Goal: Information Seeking & Learning: Learn about a topic

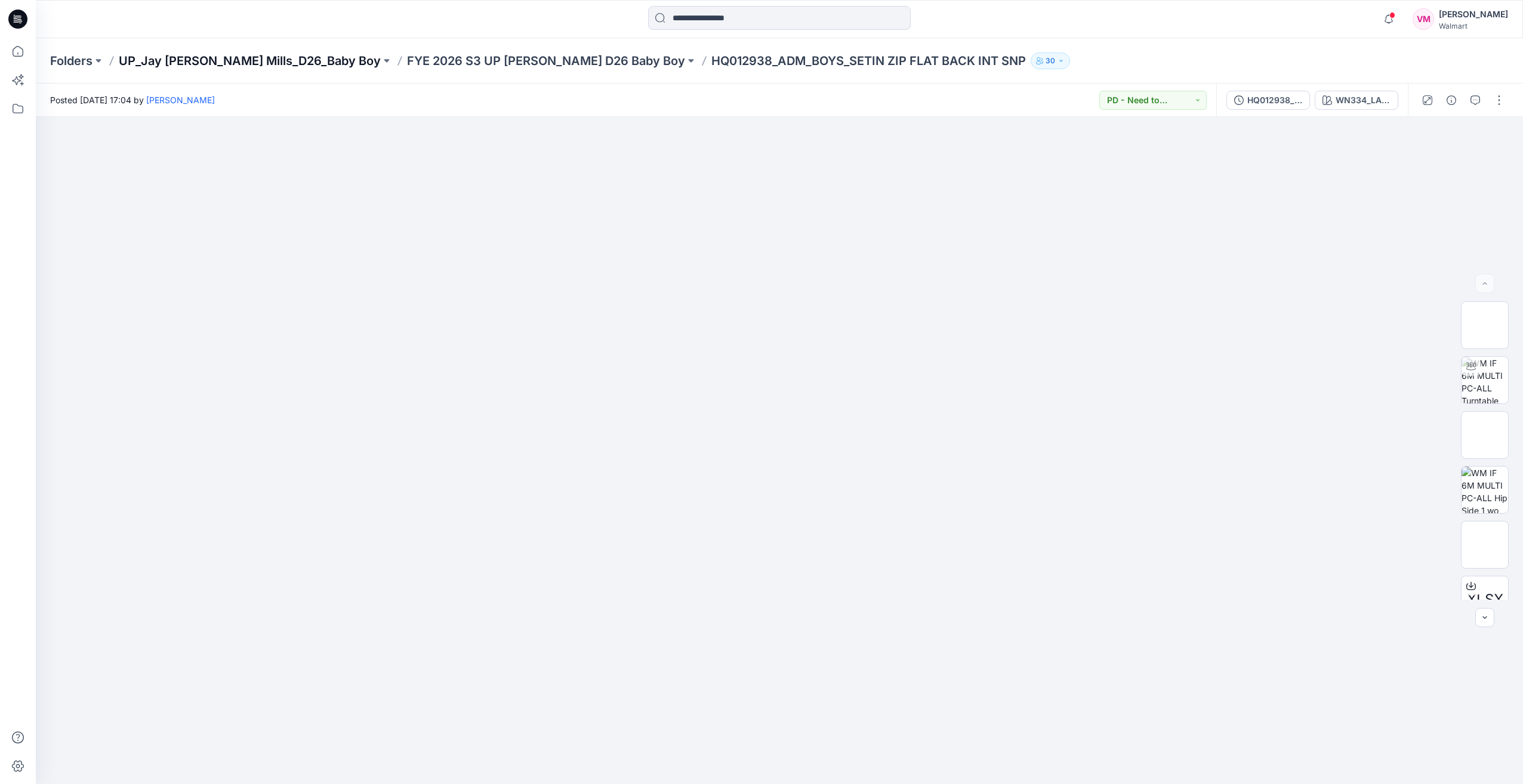
click at [208, 61] on p "UP_Jay [PERSON_NAME] Mills_D26_Baby Boy" at bounding box center [249, 61] width 262 height 17
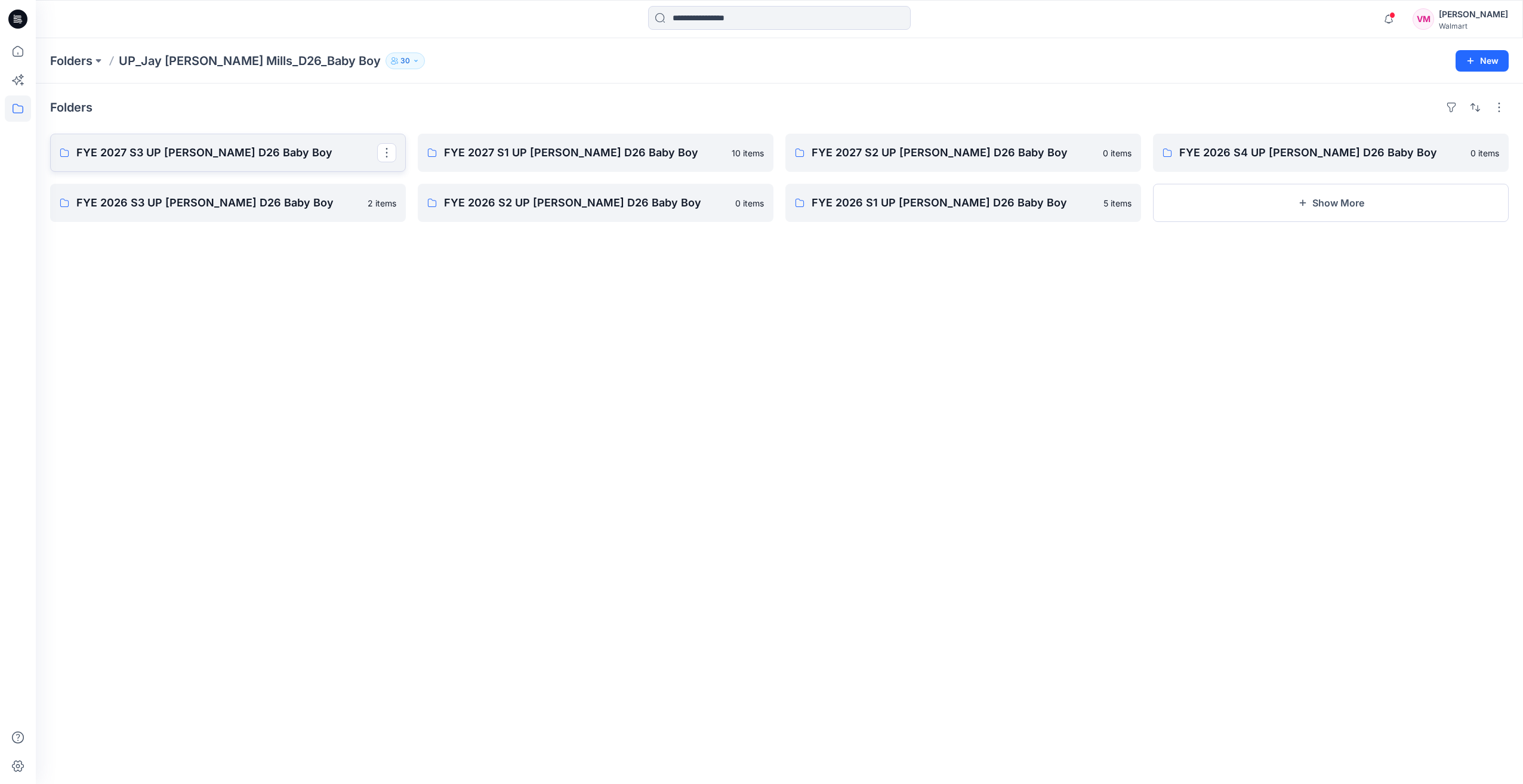
click at [171, 155] on p "FYE 2027 S3 UP [PERSON_NAME] D26 Baby Boy" at bounding box center [226, 152] width 301 height 17
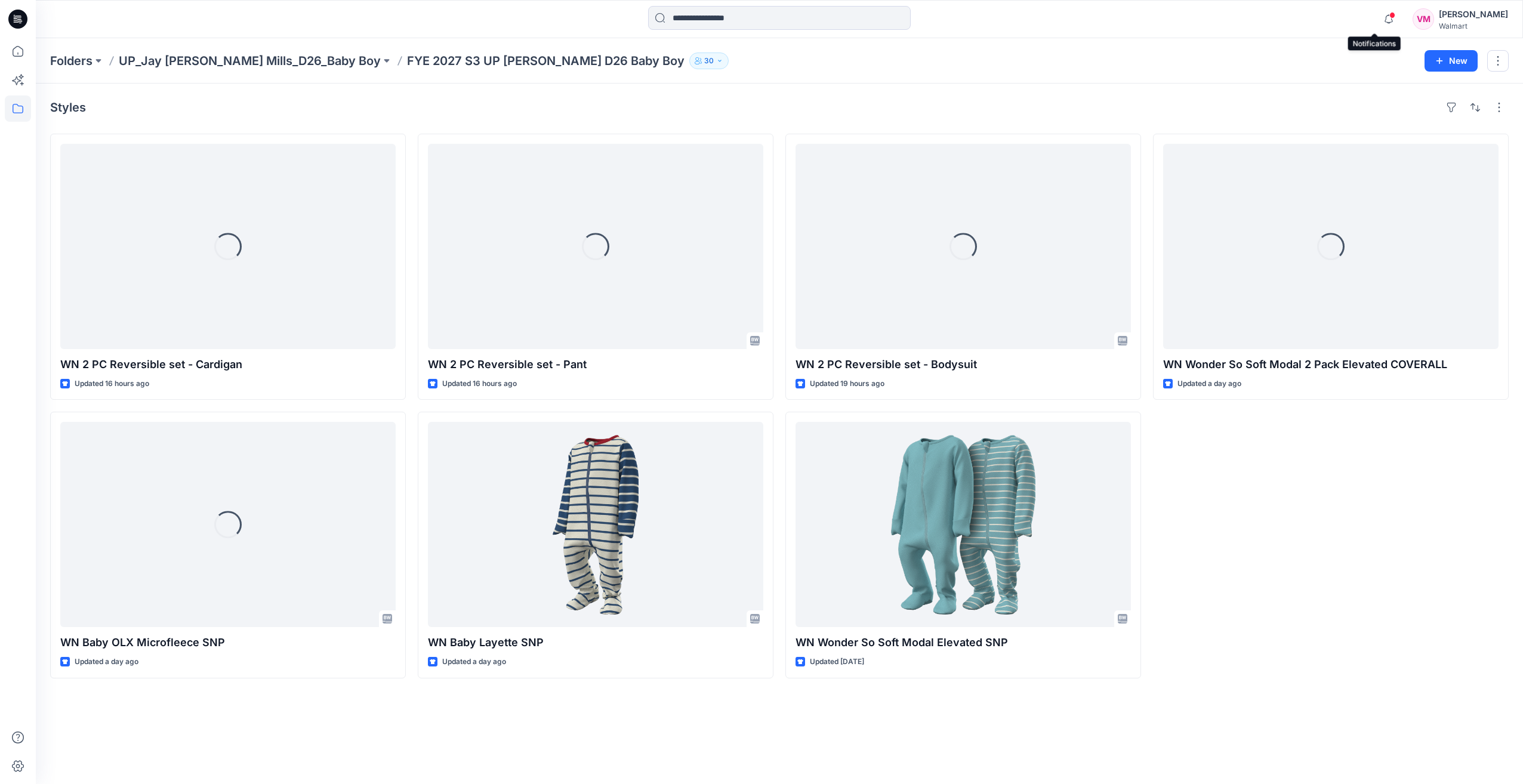
click at [1390, 12] on span at bounding box center [1393, 15] width 6 height 7
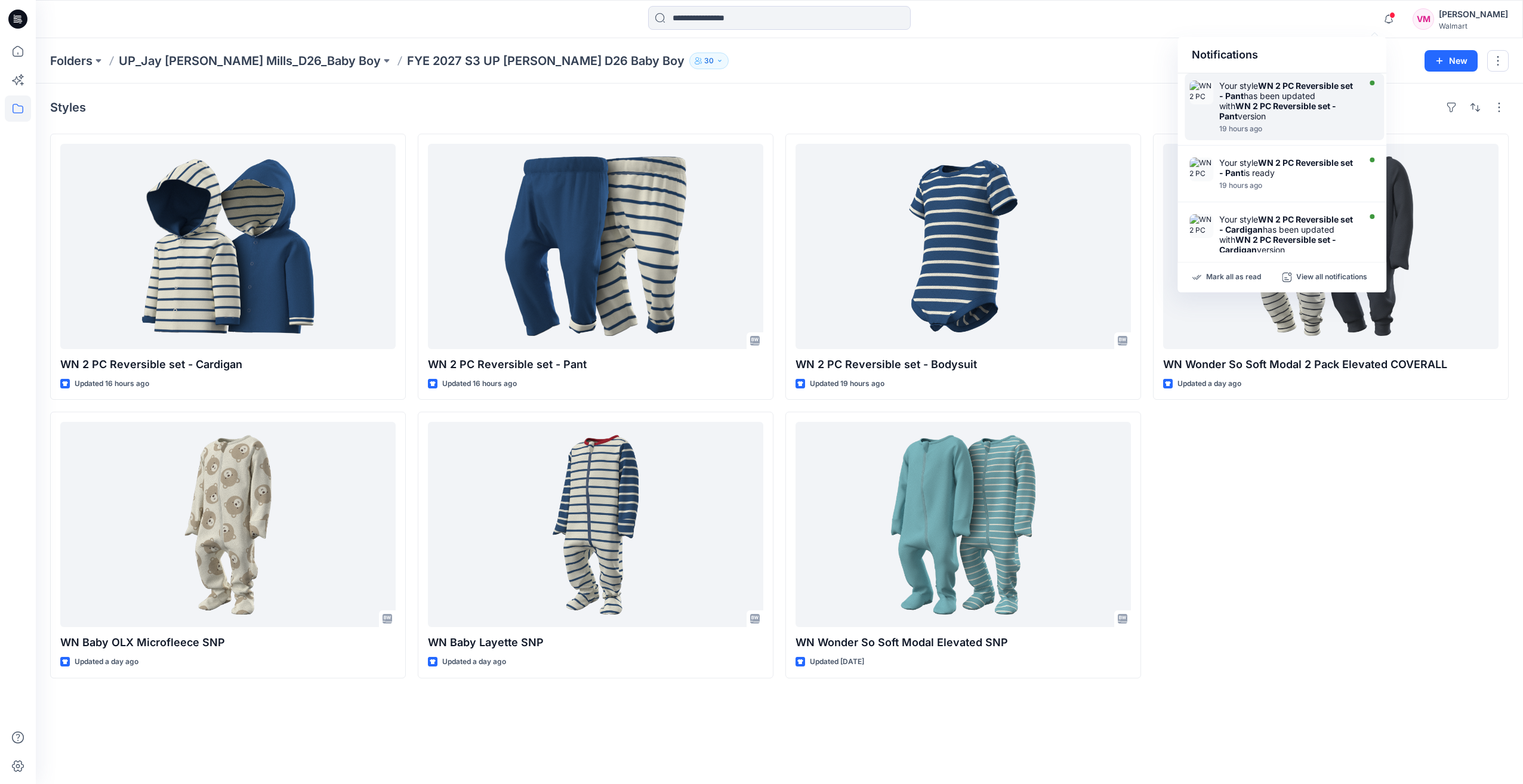
click at [1274, 105] on strong "WN 2 PC Reversible set - Pant" at bounding box center [1277, 111] width 117 height 21
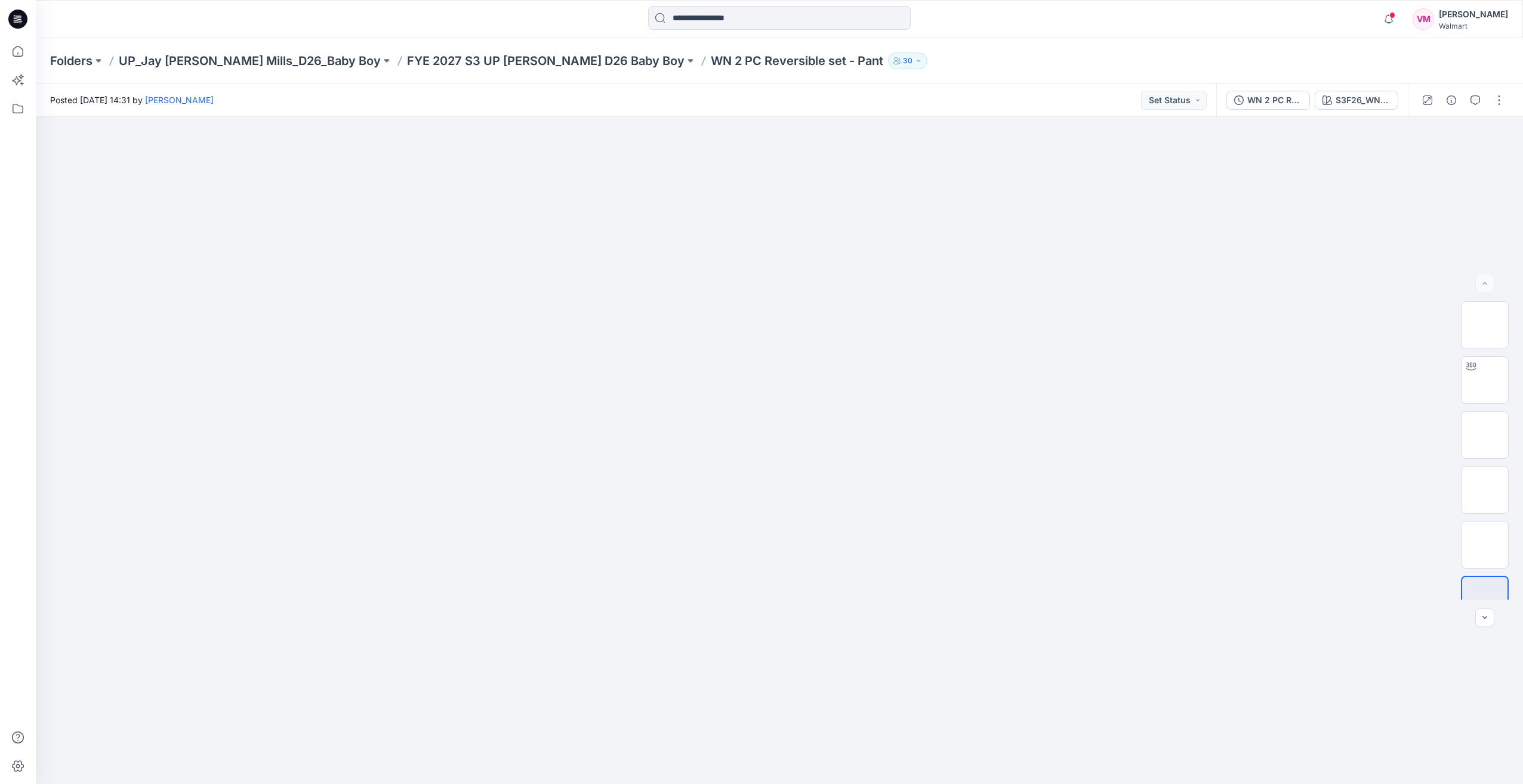
click at [1377, 111] on div "WN 2 PC Reversible set - Pant S3F26_WN_6520 MELLOW BLUE" at bounding box center [1312, 100] width 192 height 33
click at [1348, 100] on div "S3F26_WN_6520 MELLOW BLUE" at bounding box center [1363, 100] width 55 height 13
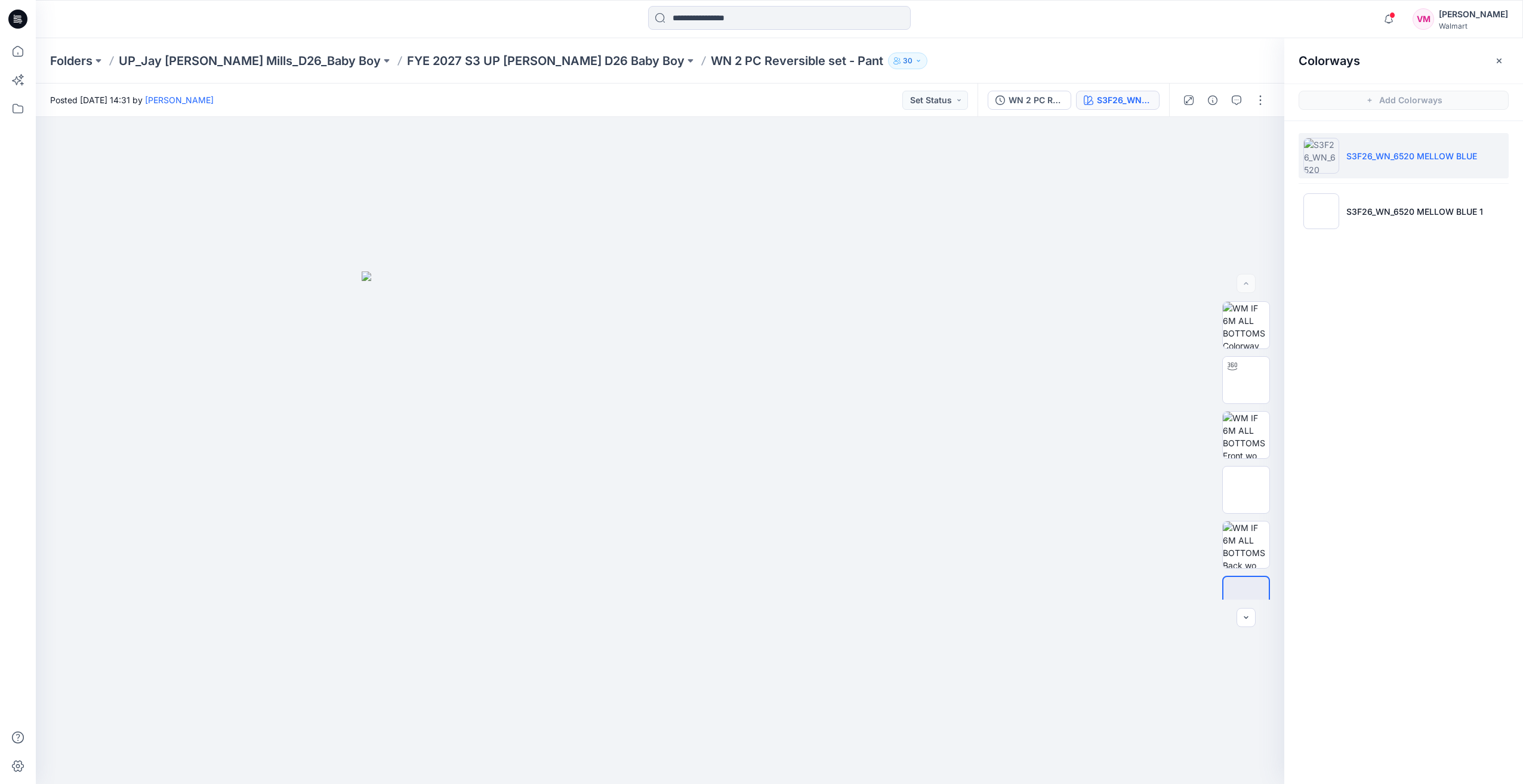
click at [1035, 84] on div "WN 2 PC Reversible set - Pant S3F26_WN_6520 MELLOW BLUE" at bounding box center [1074, 100] width 192 height 33
click at [1033, 90] on div "WN 2 PC Reversible set - Pant S3F26_WN_6520 MELLOW BLUE" at bounding box center [1074, 100] width 192 height 33
click at [1030, 97] on div "WN 2 PC Reversible set - Pant" at bounding box center [1036, 100] width 55 height 13
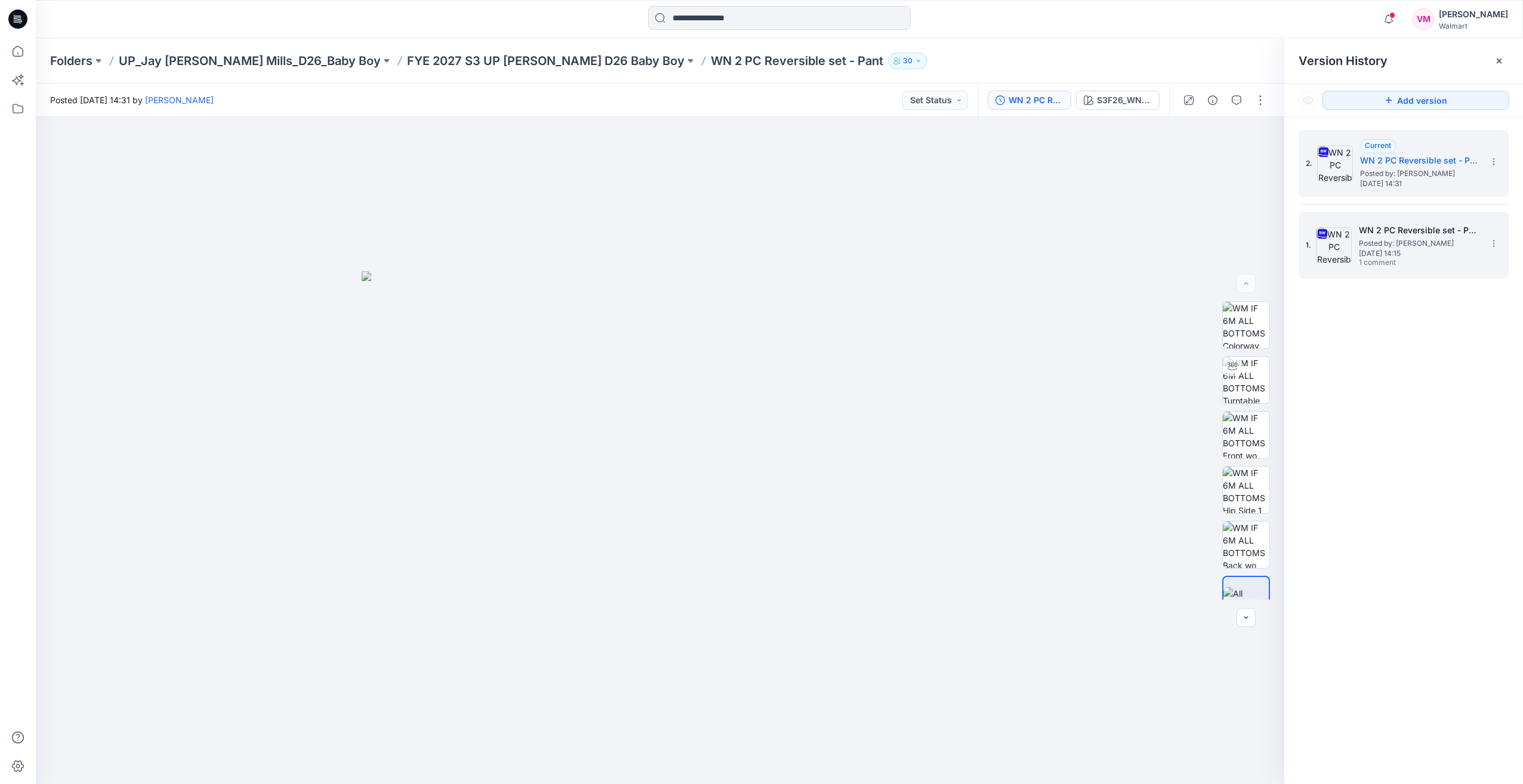
click at [1444, 240] on span "Posted by: [PERSON_NAME]" at bounding box center [1419, 243] width 120 height 12
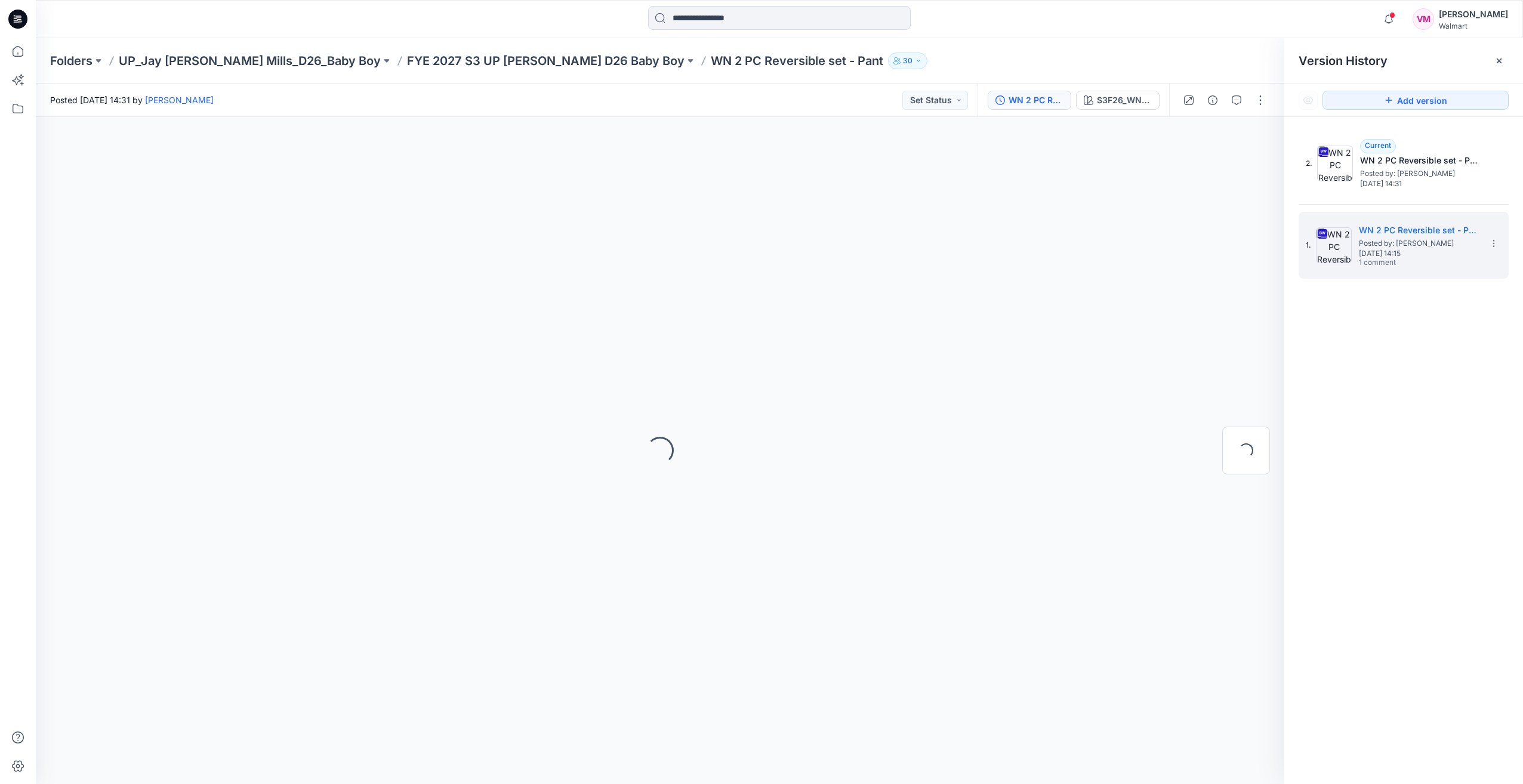
click at [384, 73] on div "Folders UP_Jay [PERSON_NAME] Mills_D26_Baby Boy FYE 2027 S3 UP [PERSON_NAME] D2…" at bounding box center [780, 61] width 1488 height 45
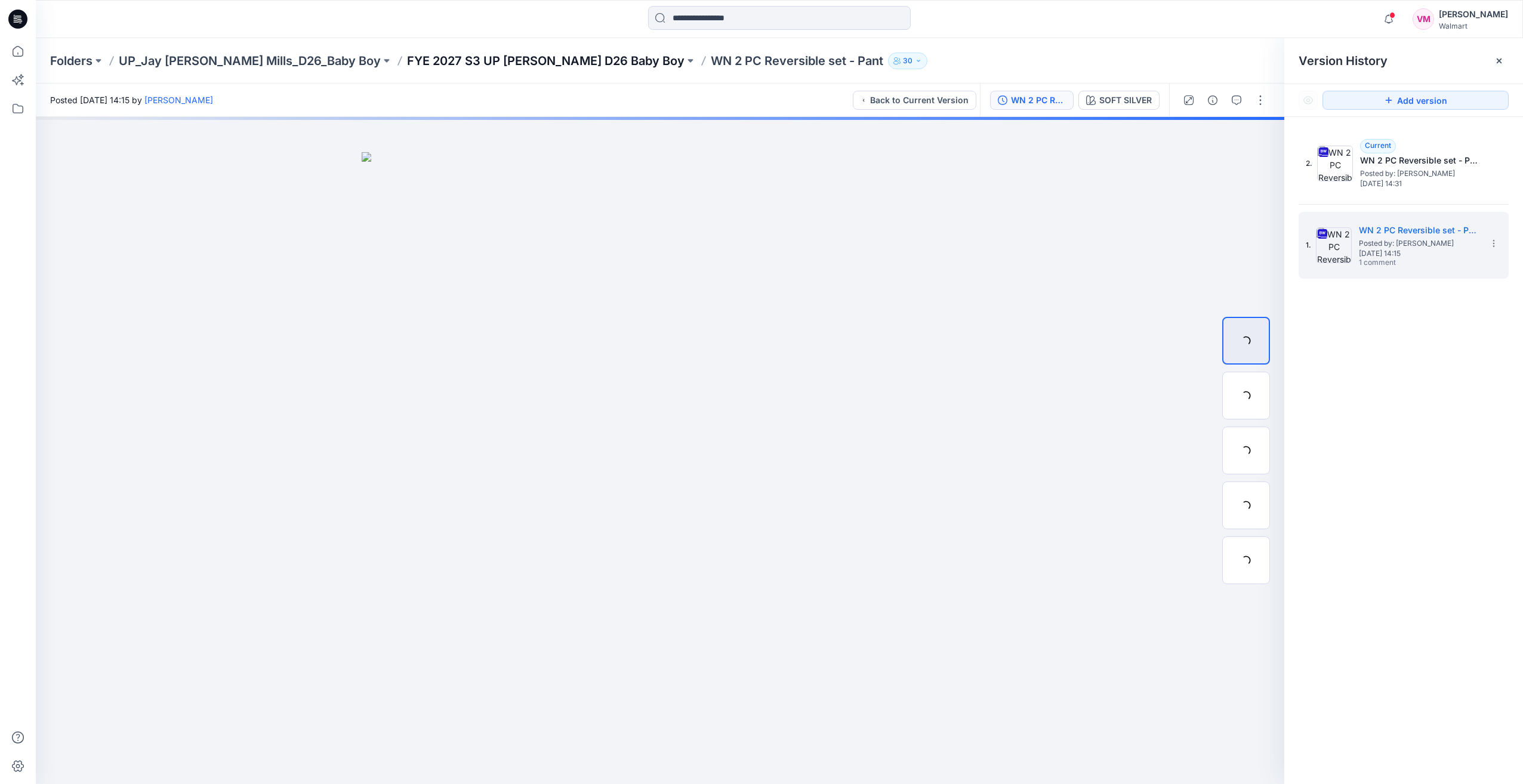
click at [407, 66] on p "FYE 2027 S3 UP [PERSON_NAME] D26 Baby Boy" at bounding box center [545, 61] width 277 height 17
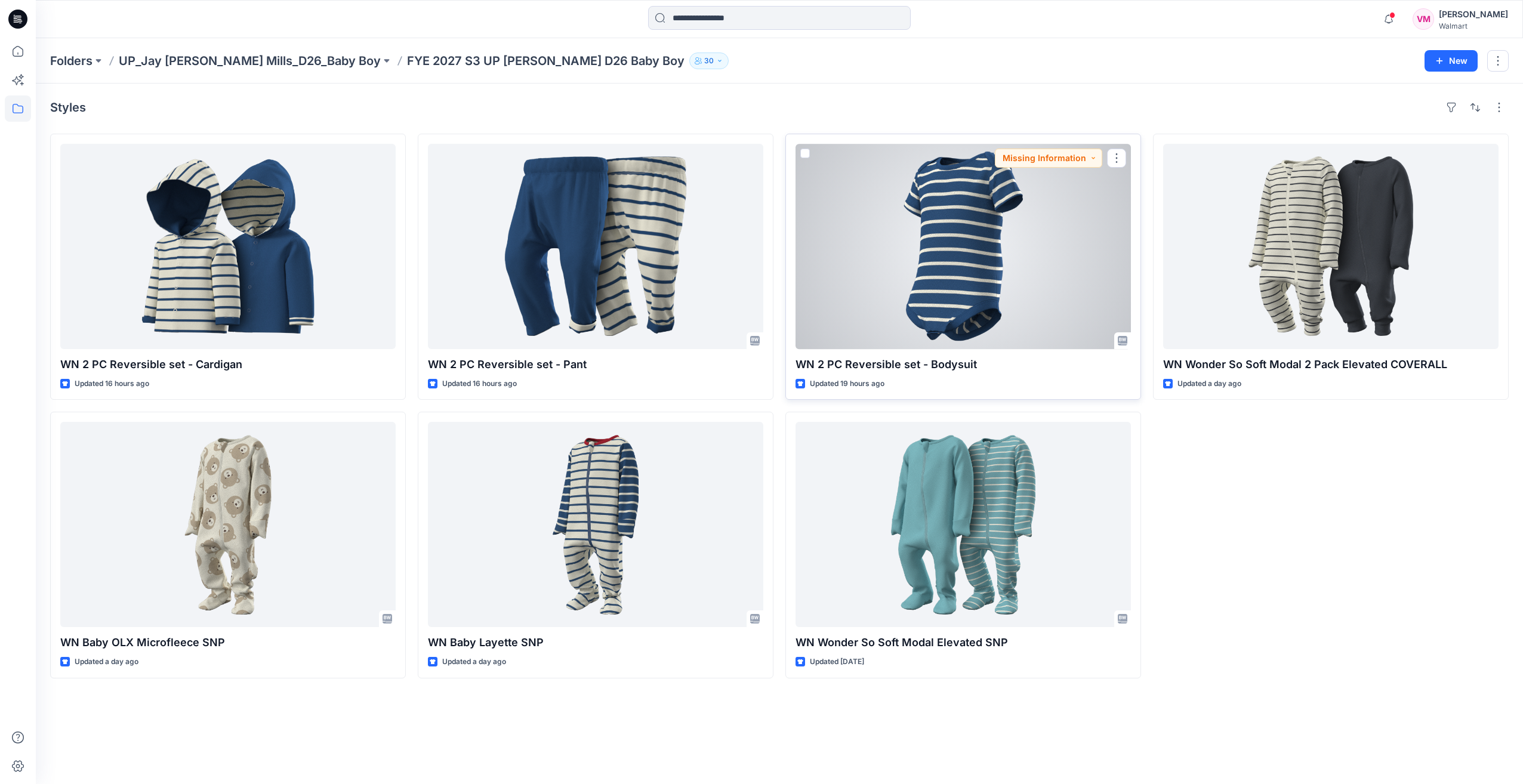
click at [1026, 264] on div at bounding box center [963, 247] width 335 height 206
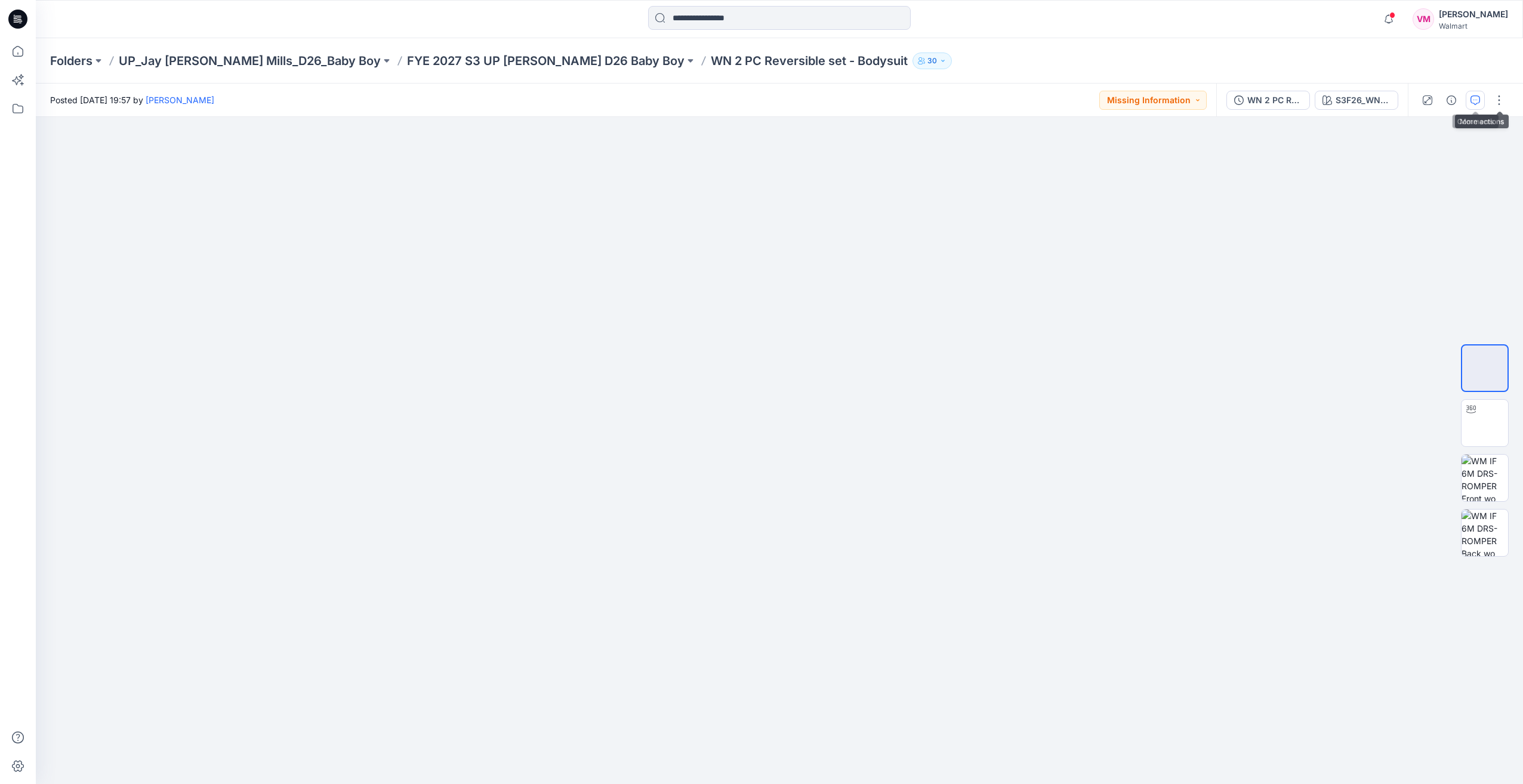
click at [1479, 99] on icon "button" at bounding box center [1476, 100] width 10 height 10
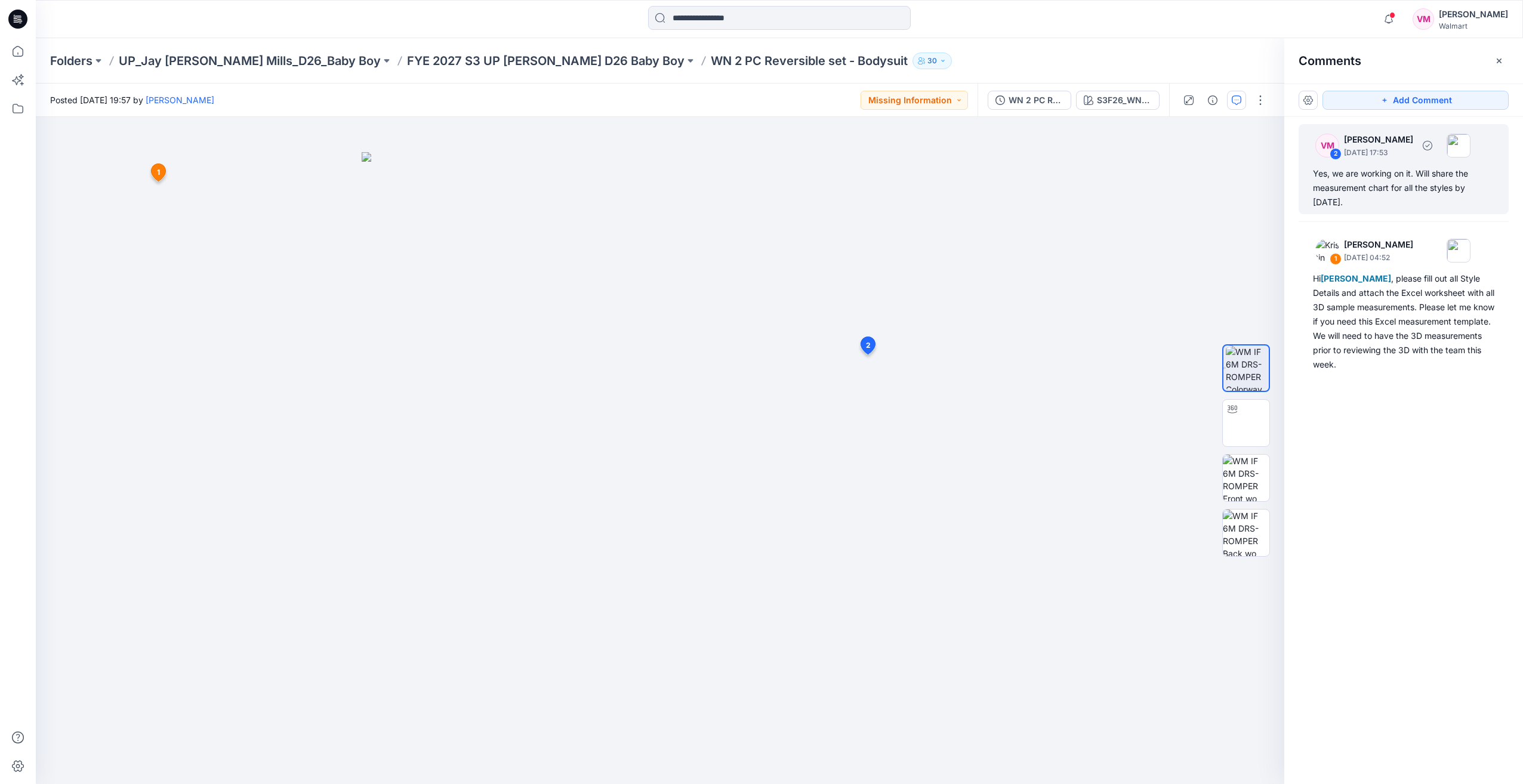
click at [1336, 152] on div "2" at bounding box center [1336, 154] width 12 height 12
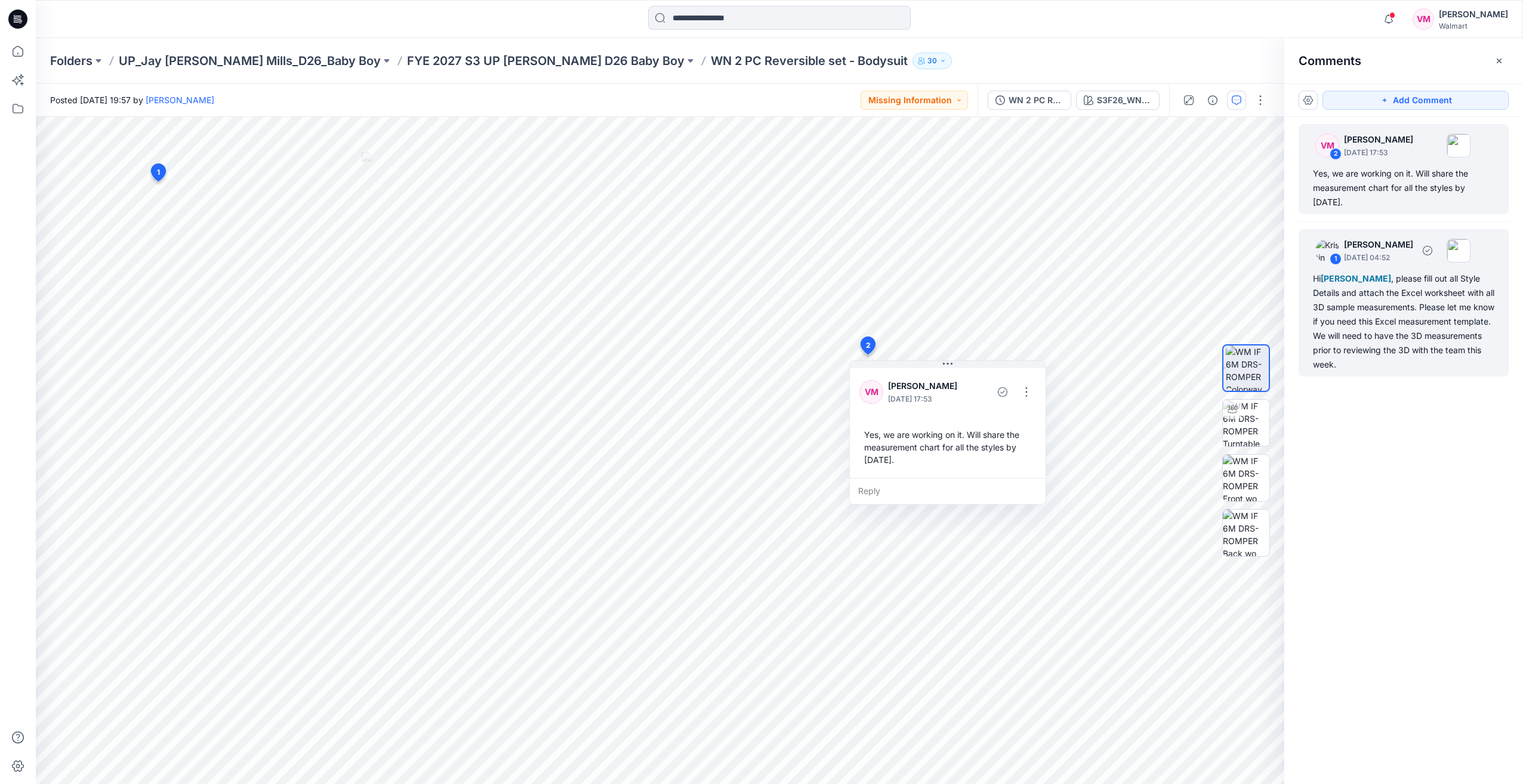
click at [1392, 273] on span "[PERSON_NAME]" at bounding box center [1356, 278] width 71 height 10
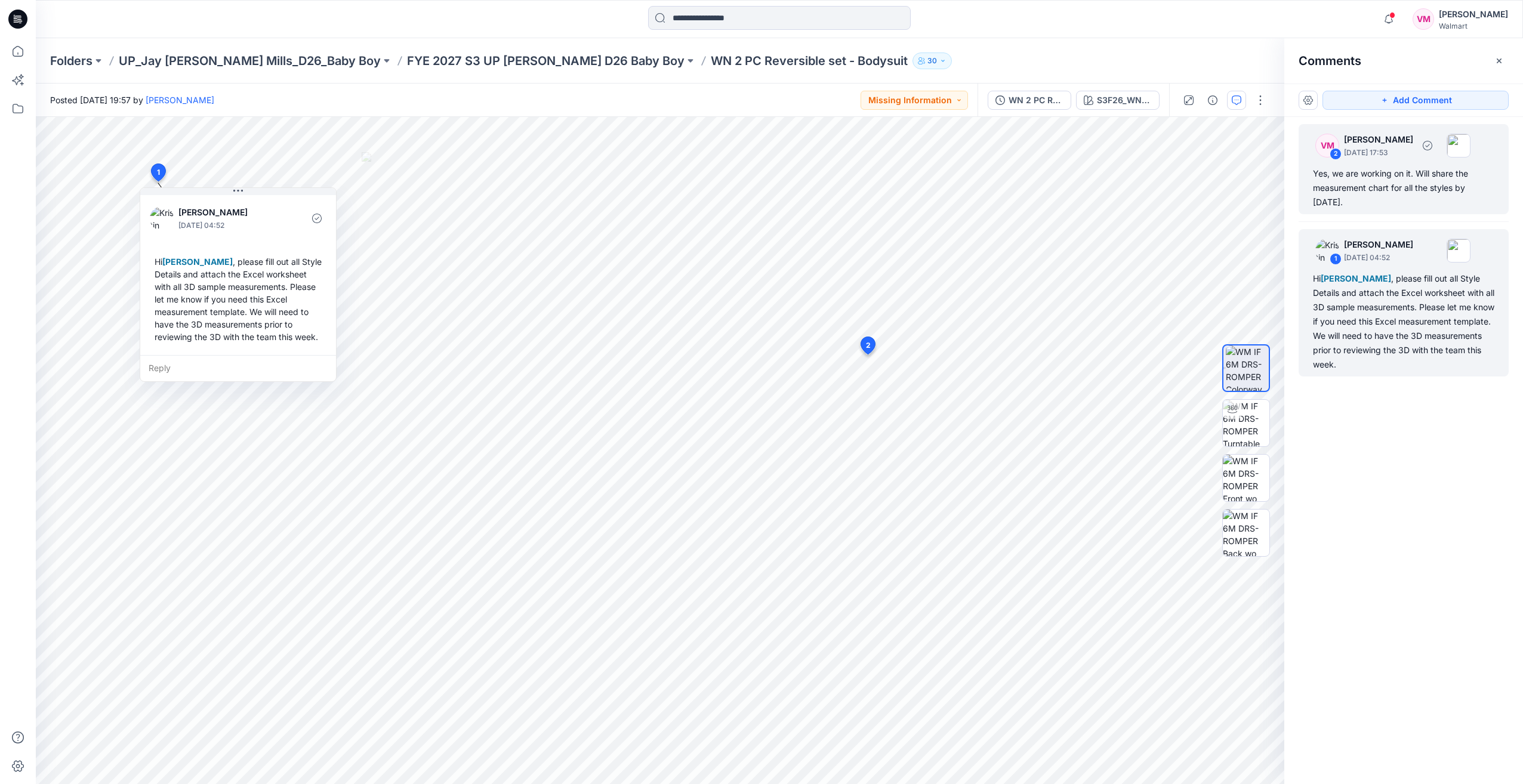
click at [1411, 178] on div "Yes, we are working on it. Will share the measurement chart for all the styles …" at bounding box center [1403, 188] width 181 height 43
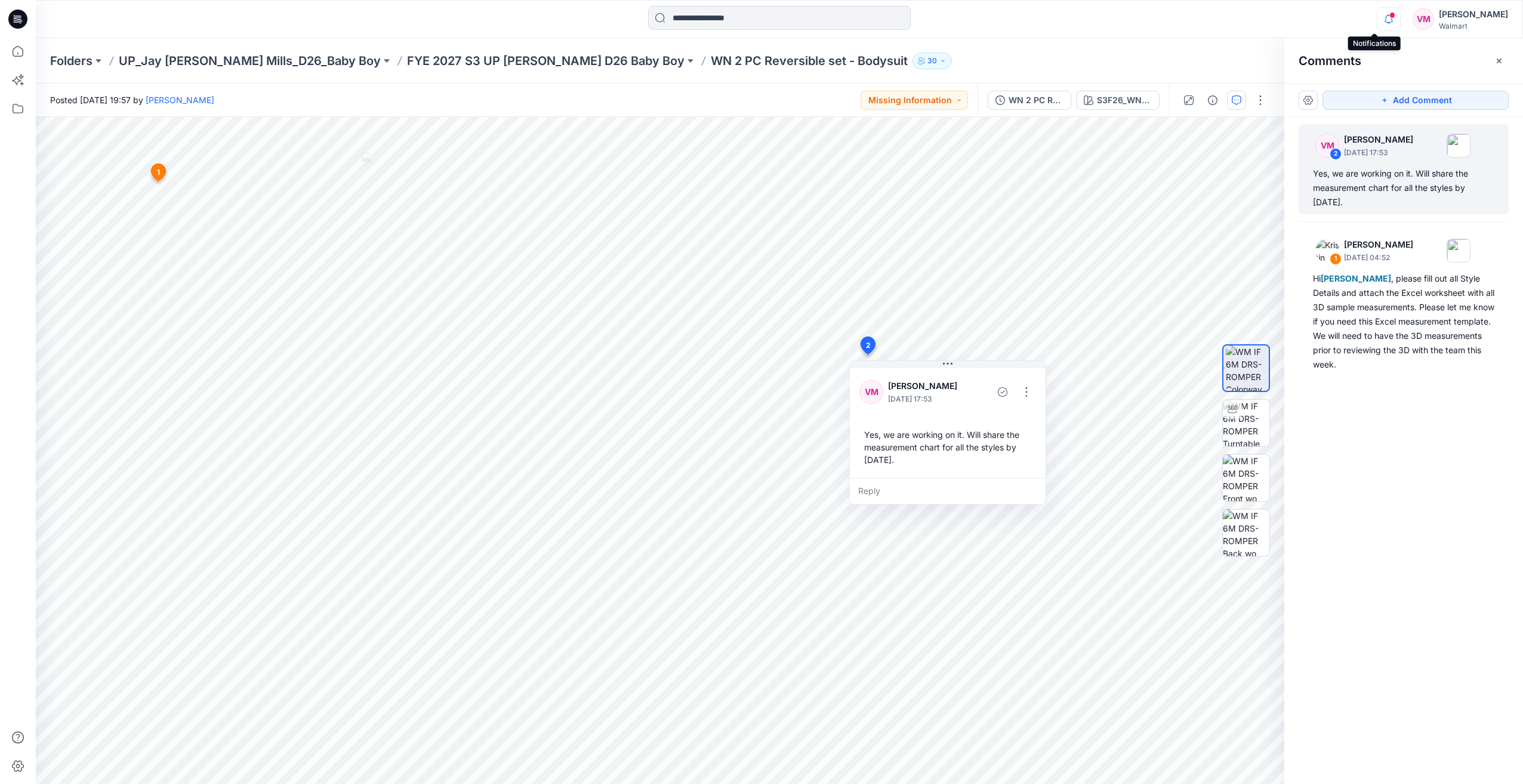
click at [1383, 17] on icon "button" at bounding box center [1389, 19] width 23 height 24
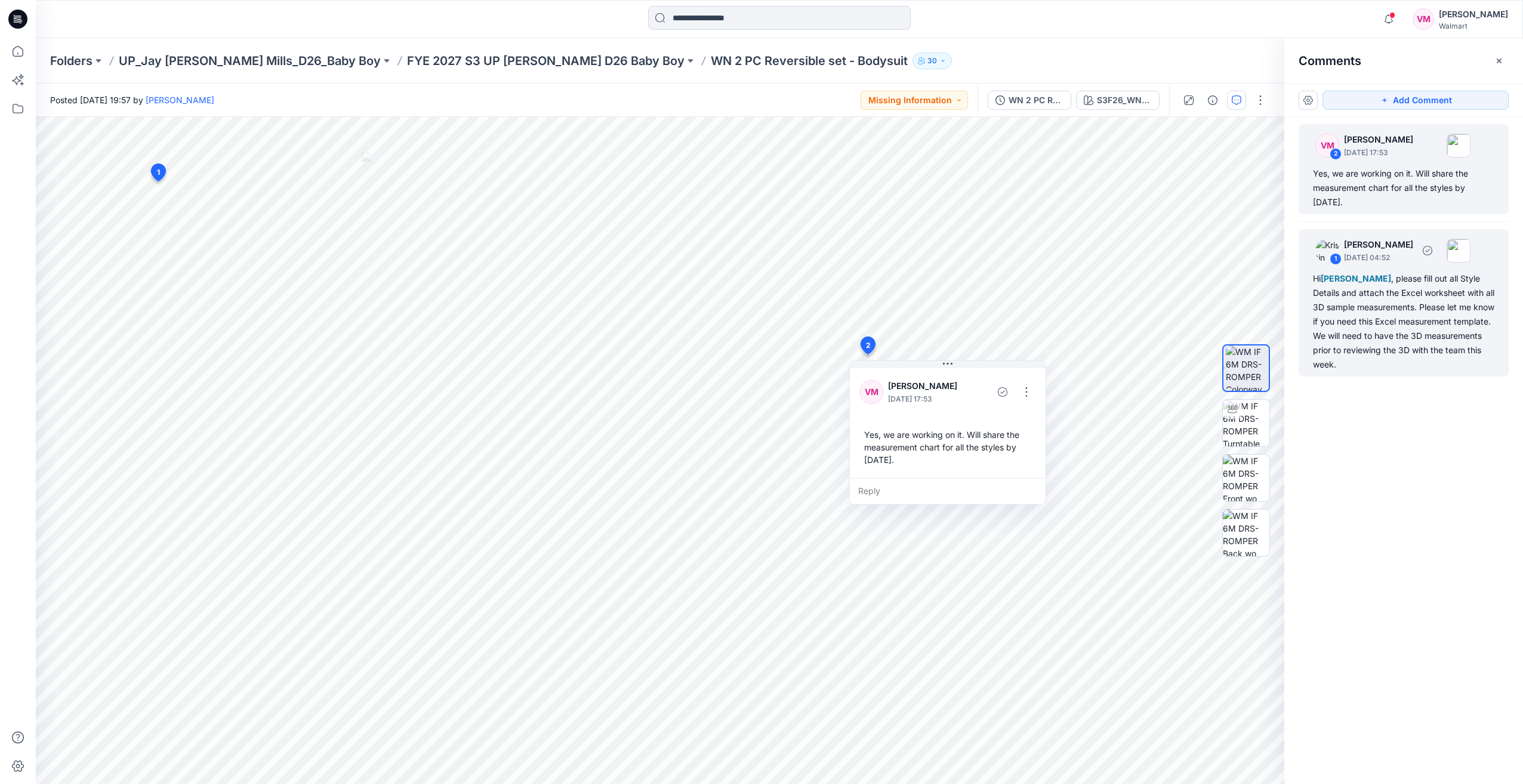
click at [1467, 347] on div "Hi [PERSON_NAME] , please fill out all Style Details and attach the Excel works…" at bounding box center [1403, 321] width 181 height 100
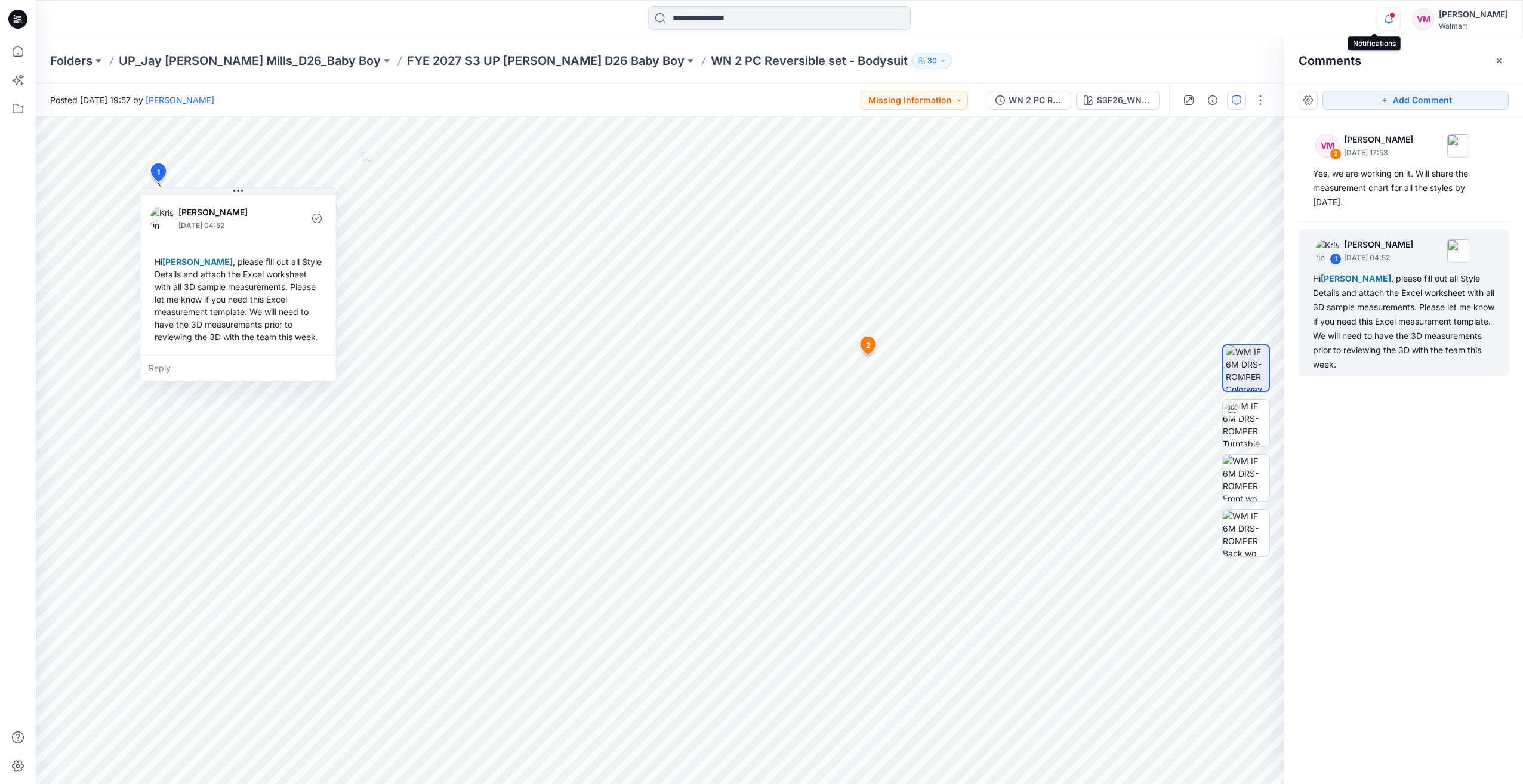
click at [1378, 13] on icon "button" at bounding box center [1389, 19] width 23 height 24
